Goal: Transaction & Acquisition: Book appointment/travel/reservation

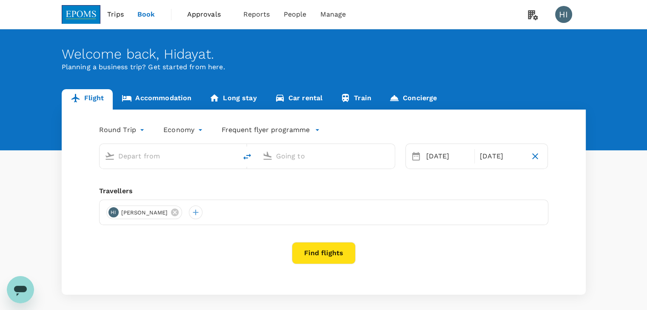
type input "Kuching Intl (KCH)"
type input "Kuala Lumpur Intl (KUL)"
type input "Kuching Intl (KCH)"
type input "Kuala Lumpur Intl (KUL)"
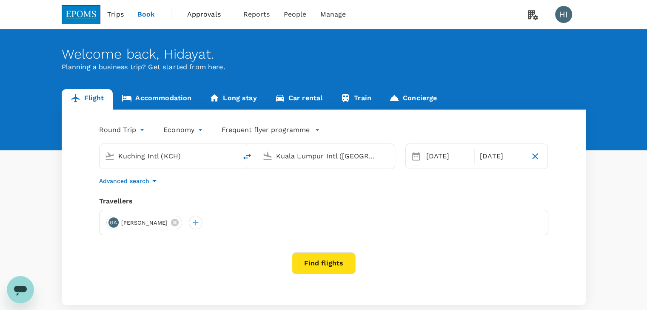
click at [153, 98] on link "Accommodation" at bounding box center [157, 99] width 88 height 20
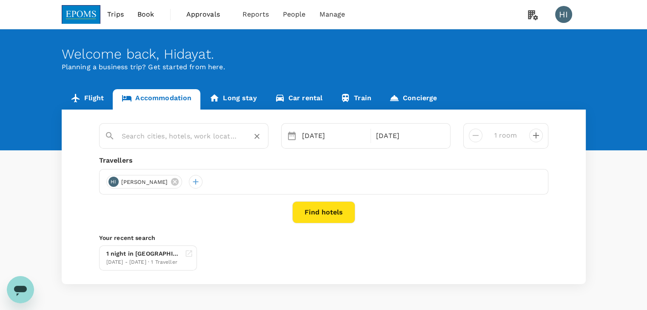
type input "Hotel Tanjong Vista"
click at [257, 137] on icon "Clear" at bounding box center [257, 136] width 9 height 9
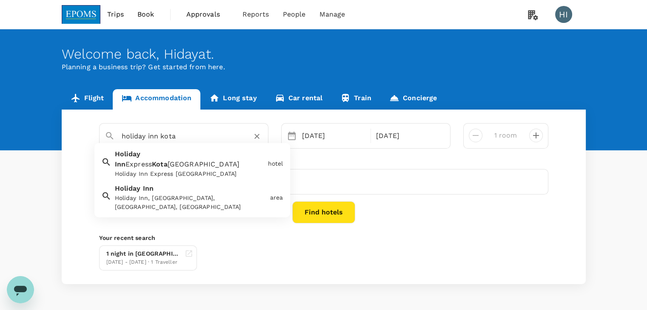
click at [216, 160] on span "Kinabalu City Centre" at bounding box center [204, 164] width 72 height 8
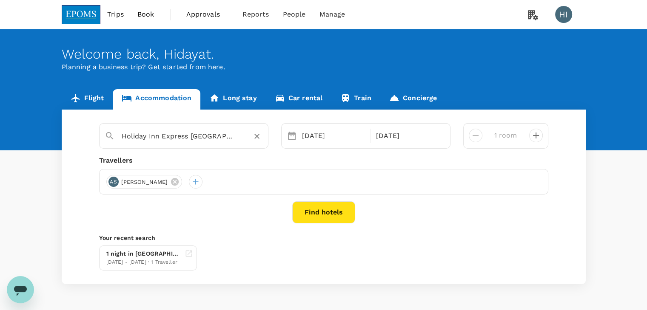
type input "Holiday Inn Express [GEOGRAPHIC_DATA]"
click at [218, 157] on div "Travellers" at bounding box center [323, 161] width 449 height 10
click at [179, 181] on icon at bounding box center [175, 182] width 8 height 8
click at [112, 180] on div at bounding box center [113, 182] width 14 height 14
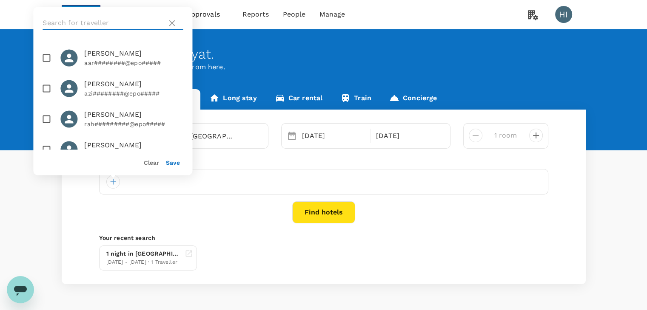
click at [113, 22] on input "text" at bounding box center [103, 23] width 121 height 14
type input "musa"
click at [45, 91] on input "checkbox" at bounding box center [46, 89] width 18 height 18
checkbox input "true"
click at [170, 161] on button "Save" at bounding box center [173, 162] width 14 height 7
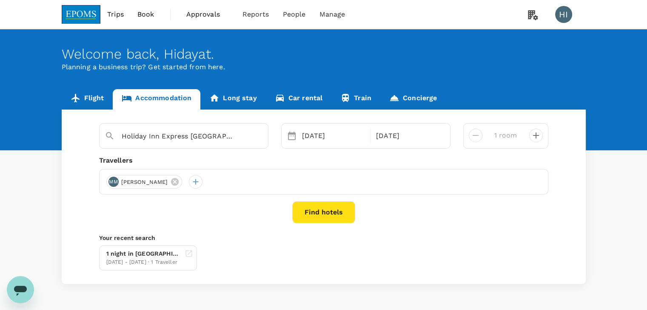
click at [310, 216] on button "Find hotels" at bounding box center [323, 213] width 63 height 22
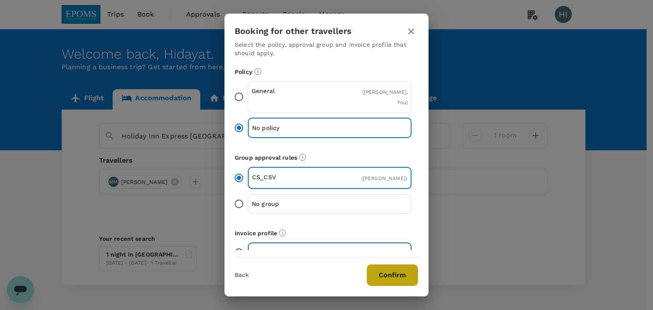
click at [376, 278] on button "Confirm" at bounding box center [392, 275] width 52 height 22
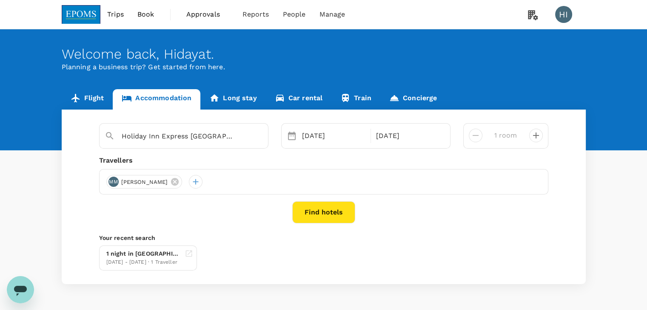
click at [349, 218] on button "Find hotels" at bounding box center [323, 213] width 63 height 22
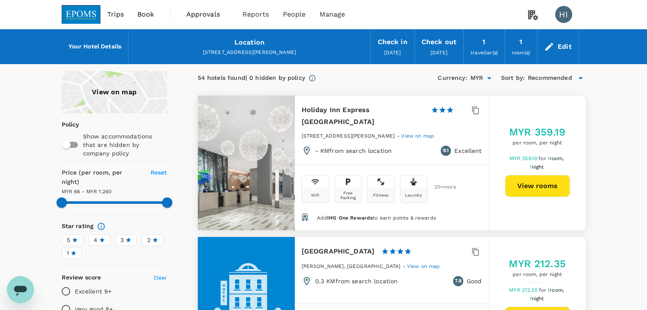
click at [527, 181] on button "View rooms" at bounding box center [537, 186] width 65 height 22
type input "1259.53"
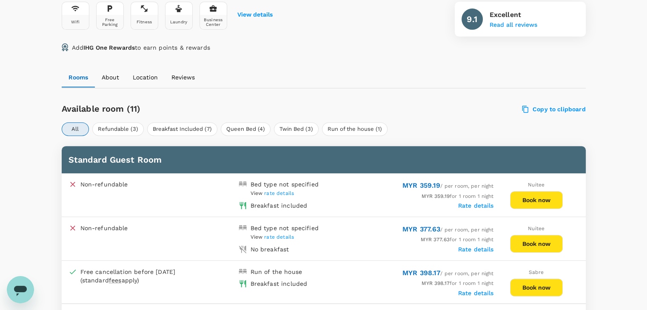
scroll to position [383, 0]
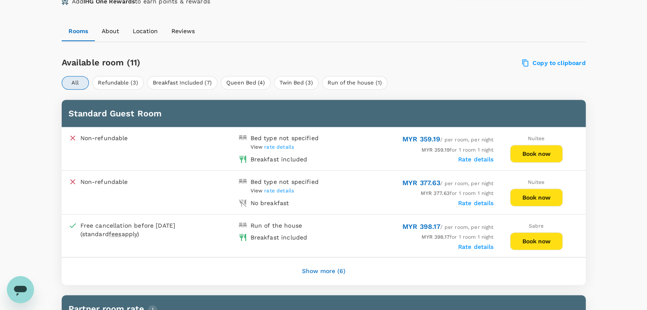
click at [306, 271] on button "Show more (6)" at bounding box center [323, 271] width 67 height 20
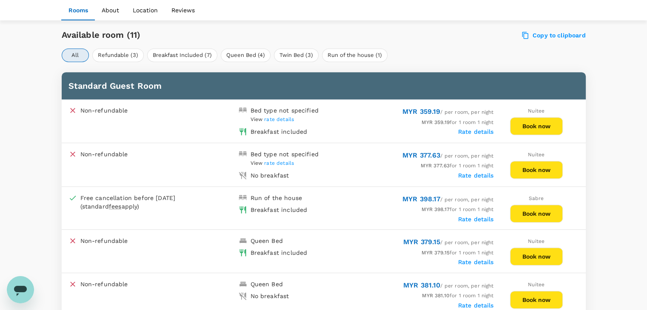
scroll to position [425, 0]
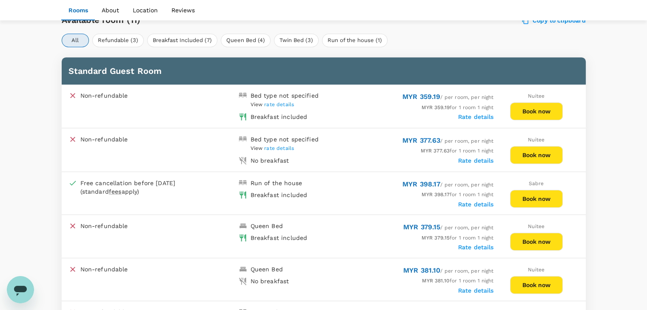
click at [526, 238] on button "Book now" at bounding box center [536, 242] width 53 height 18
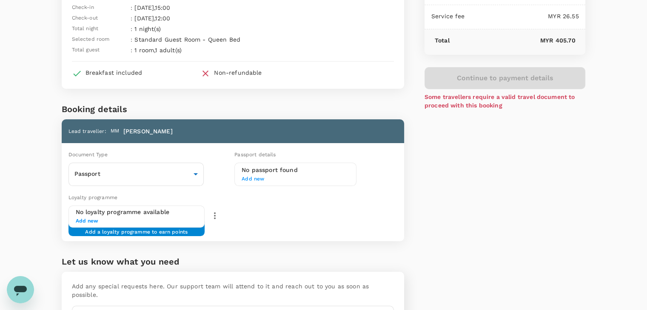
scroll to position [85, 0]
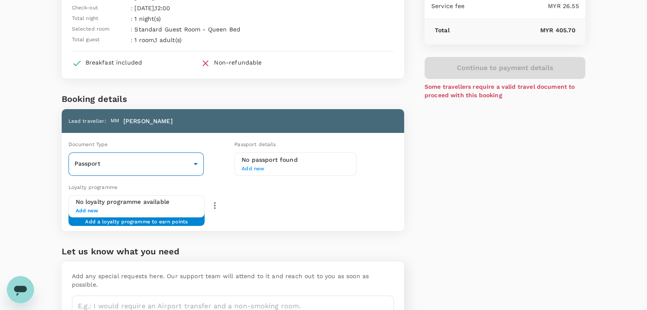
click at [190, 168] on body "Back to hotel details Review selection You've selected Holiday Inn Express [GEO…" at bounding box center [323, 144] width 647 height 458
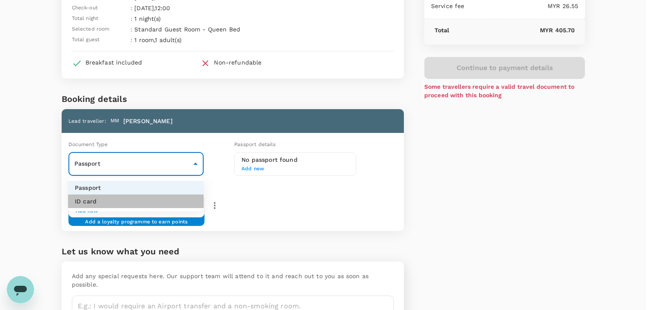
click at [170, 196] on li "ID card" at bounding box center [136, 202] width 136 height 14
type input "Id card"
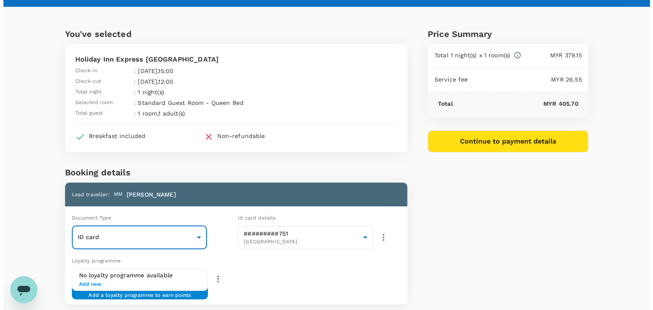
scroll to position [10, 0]
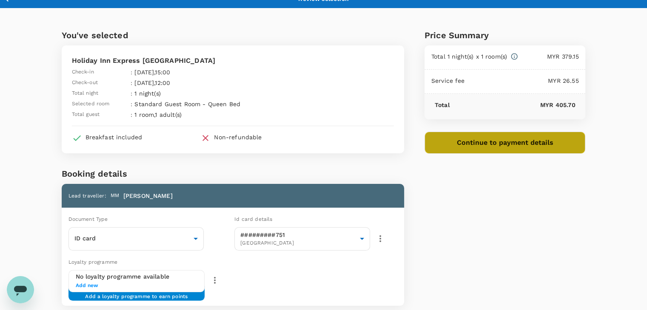
click at [456, 142] on button "Continue to payment details" at bounding box center [504, 143] width 161 height 22
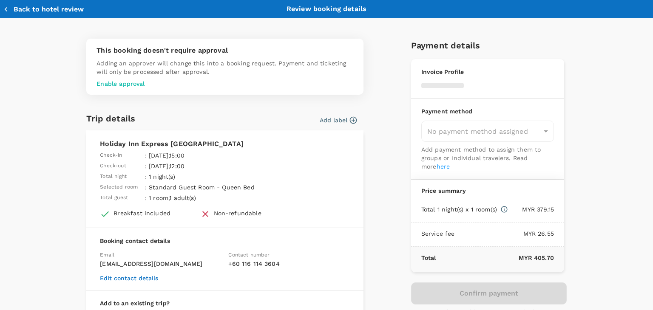
type input "9ea61a02-274a-4f65-9d5b-ca51ac7b2cfc"
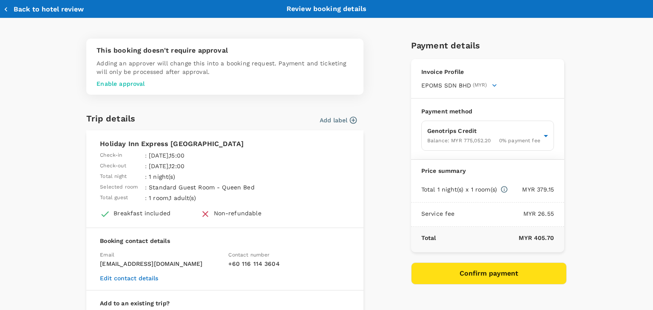
click at [470, 273] on button "Confirm payment" at bounding box center [489, 274] width 156 height 22
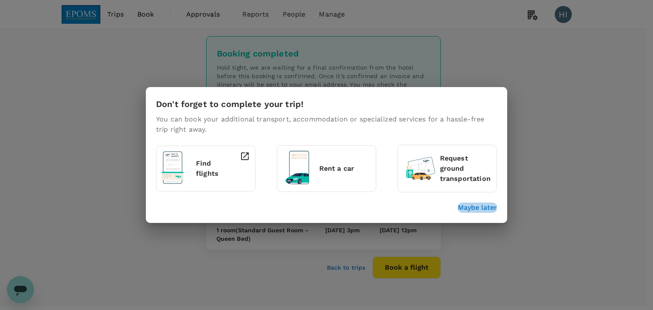
click at [480, 209] on p "Maybe later" at bounding box center [477, 208] width 39 height 10
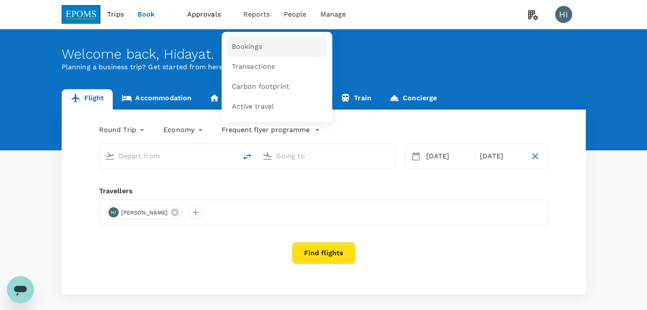
click at [255, 41] on link "Bookings" at bounding box center [277, 47] width 100 height 20
